Goal: Information Seeking & Learning: Learn about a topic

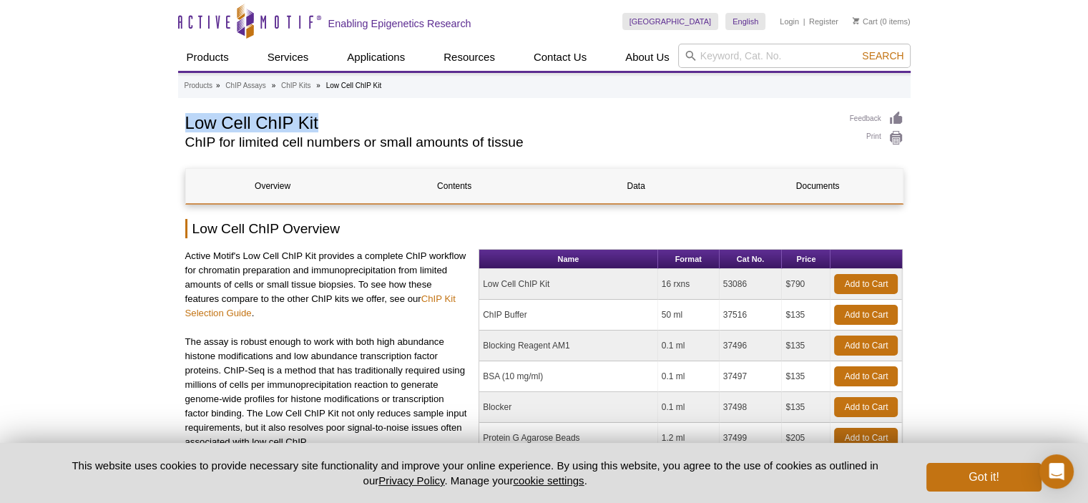
drag, startPoint x: 326, startPoint y: 127, endPoint x: 174, endPoint y: 119, distance: 152.5
copy h1 "Low Cell ChIP Kit"
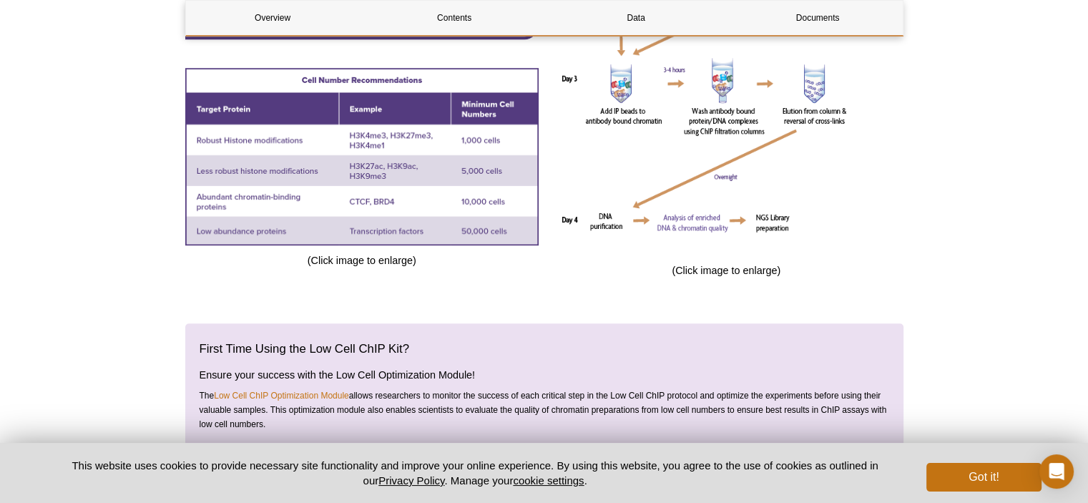
scroll to position [858, 0]
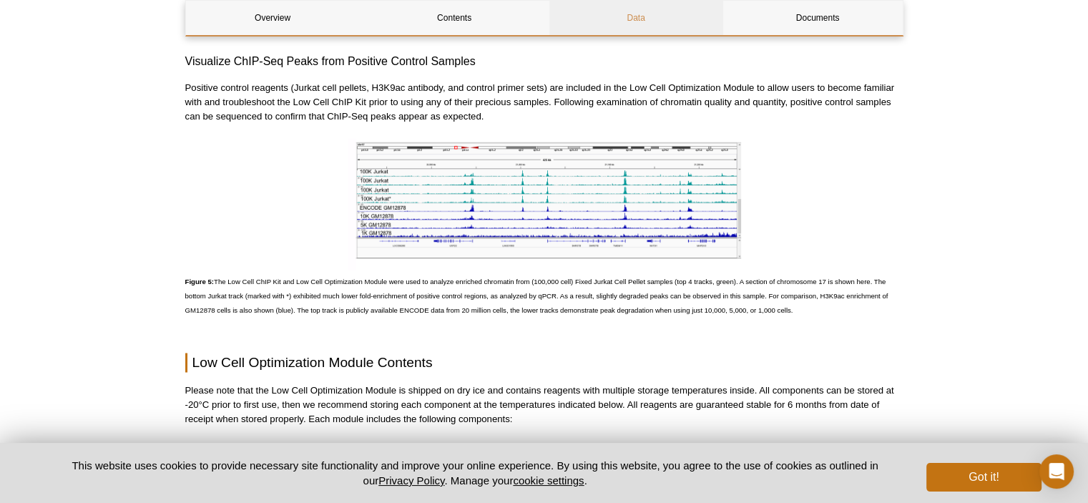
scroll to position [2289, 0]
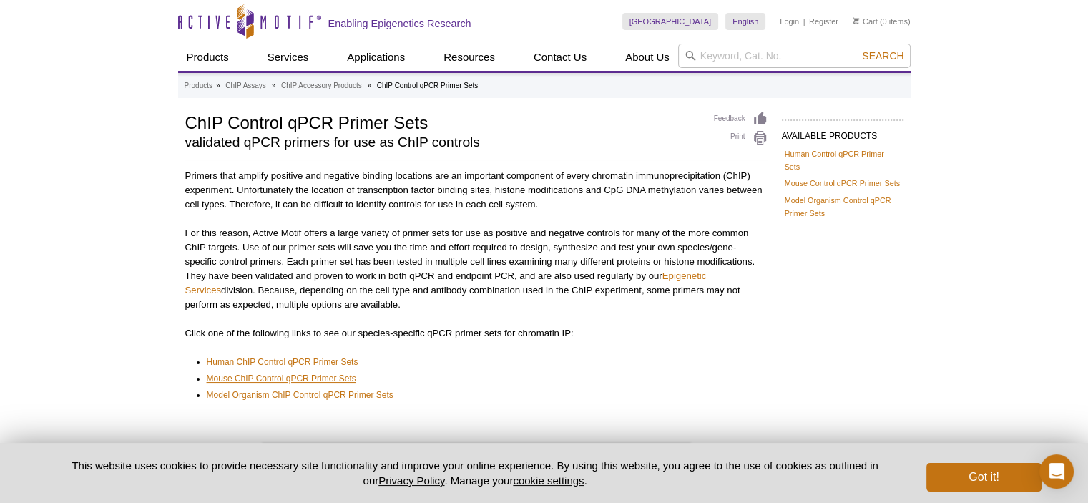
scroll to position [143, 0]
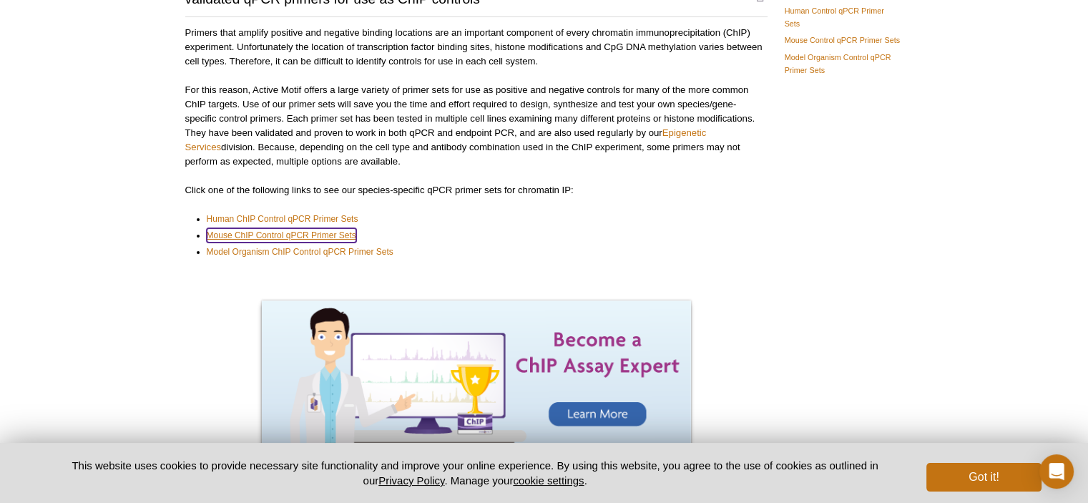
click at [306, 233] on link "Mouse ChIP Control qPCR Primer Sets" at bounding box center [281, 235] width 149 height 14
